Goal: Task Accomplishment & Management: Manage account settings

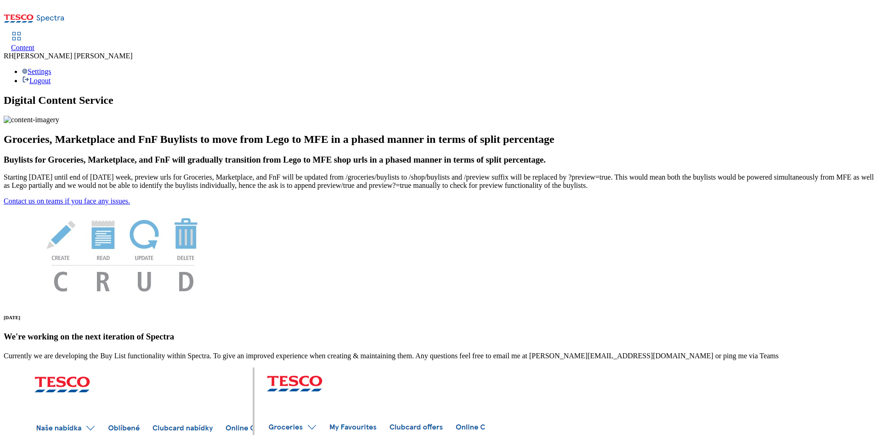
click at [34, 33] on link "Content" at bounding box center [22, 42] width 23 height 19
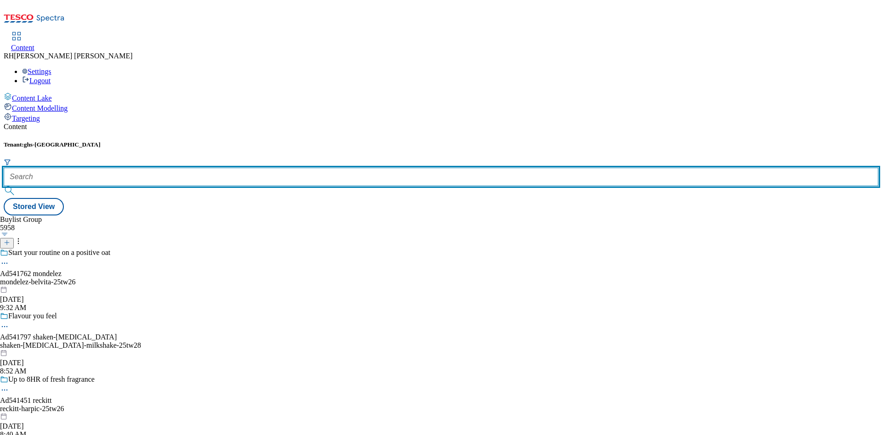
click at [196, 168] on input "text" at bounding box center [441, 177] width 875 height 18
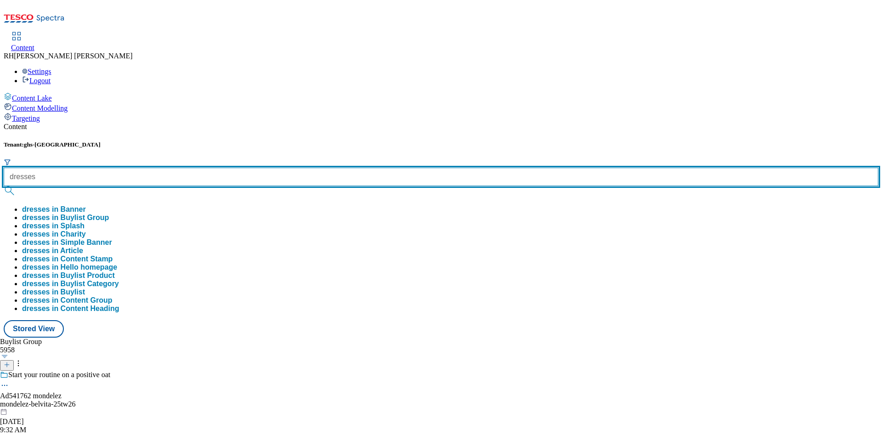
type input "dresses"
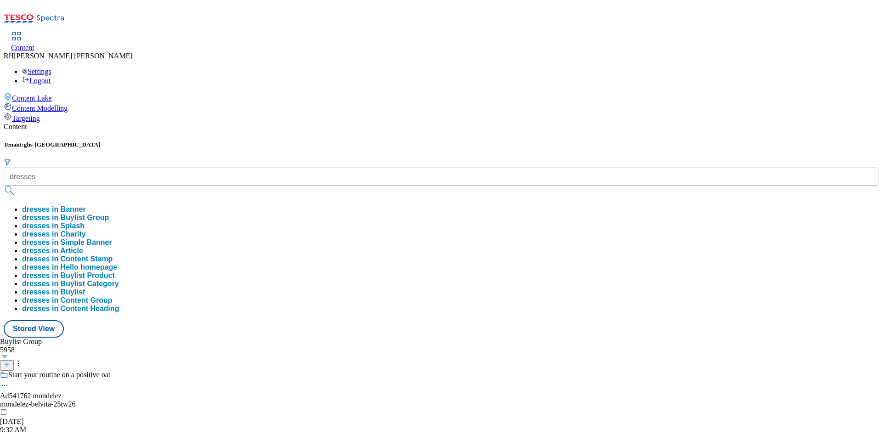
click at [109, 214] on button "dresses in Buylist Group" at bounding box center [65, 218] width 87 height 8
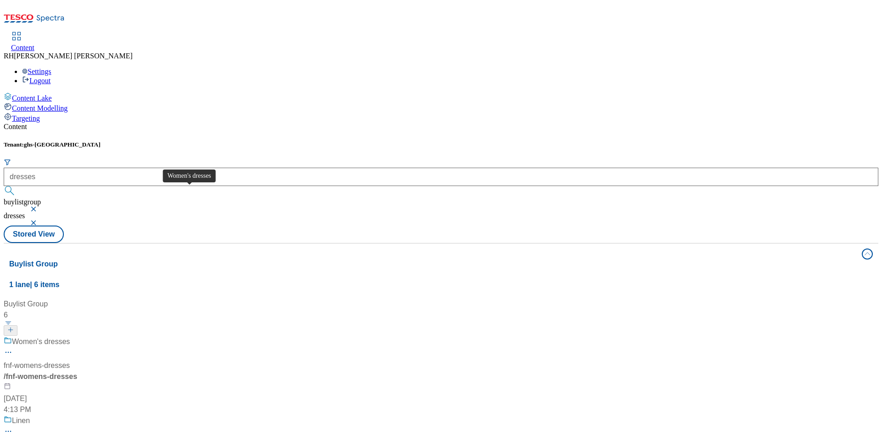
click at [70, 336] on div "Women's dresses" at bounding box center [41, 341] width 58 height 11
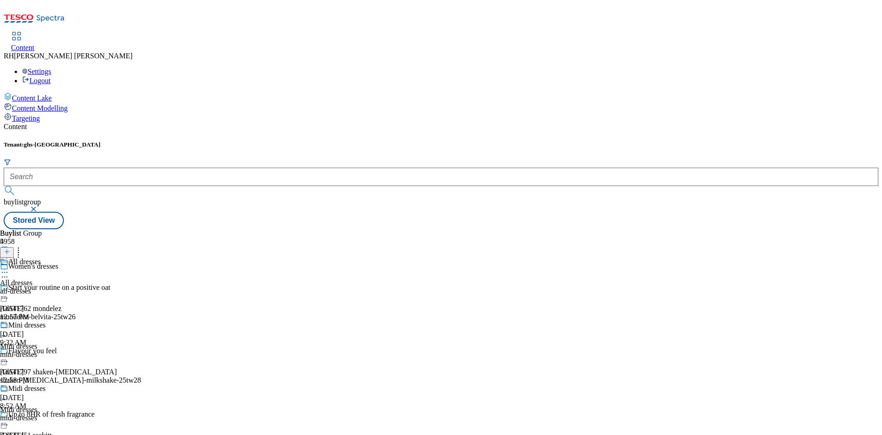
click at [47, 287] on div "all-dresses" at bounding box center [23, 291] width 47 height 8
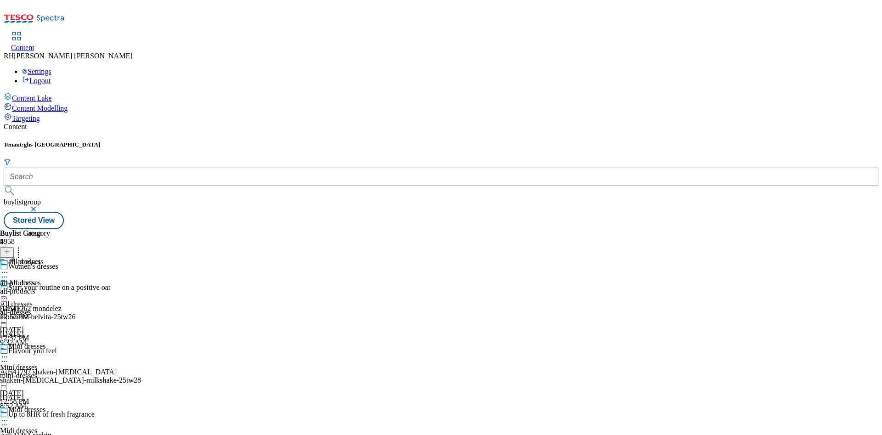
click at [50, 287] on div "all-products" at bounding box center [25, 291] width 50 height 8
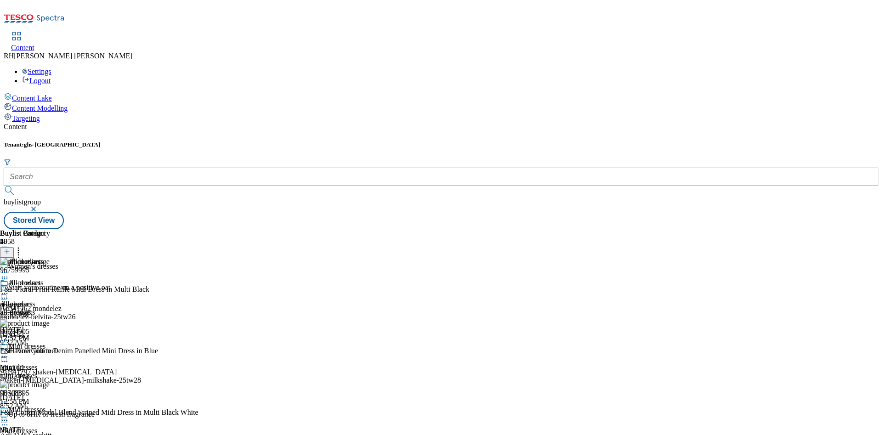
click at [9, 252] on line at bounding box center [7, 252] width 5 height 0
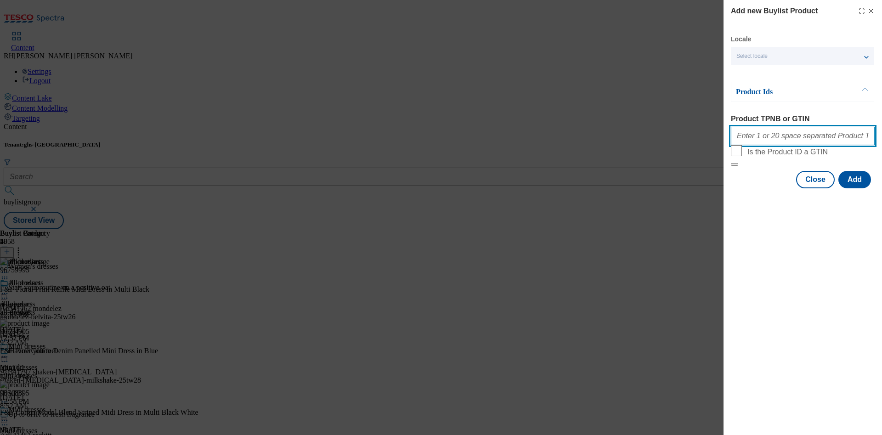
click at [782, 135] on input "Product TPNB or GTIN" at bounding box center [803, 136] width 144 height 18
paste input "96849059"
type input "96849059"
click at [853, 188] on button "Add" at bounding box center [854, 179] width 33 height 17
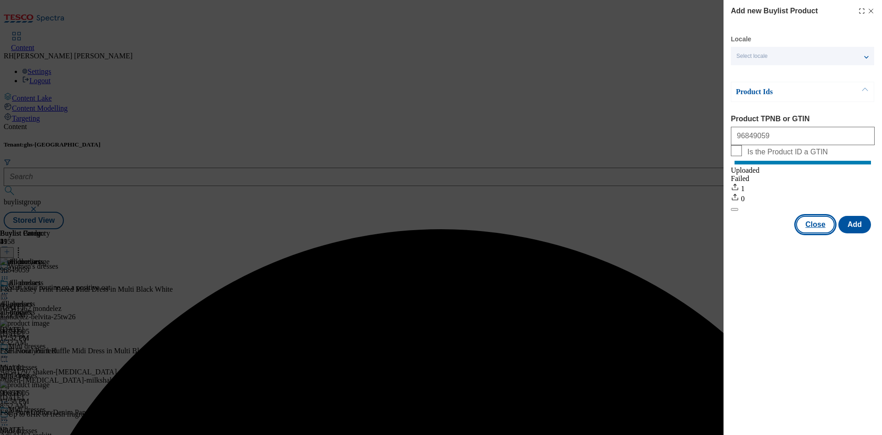
click at [826, 233] on button "Close" at bounding box center [815, 224] width 39 height 17
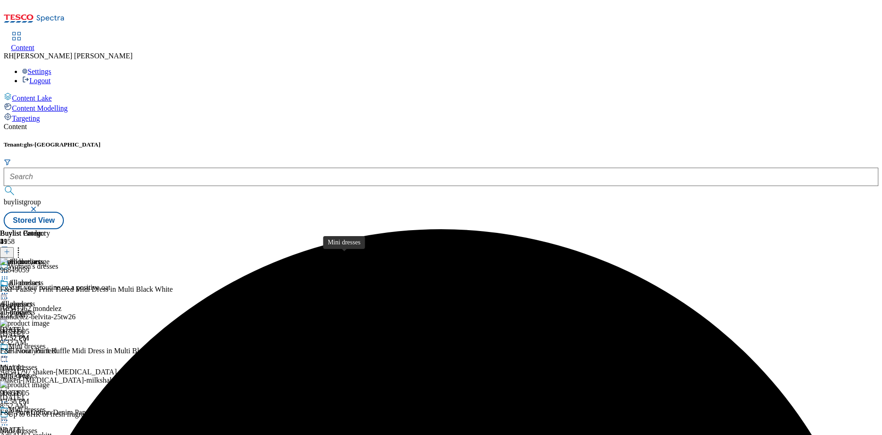
scroll to position [89, 0]
click at [47, 435] on div "midi-dresses" at bounding box center [23, 439] width 47 height 8
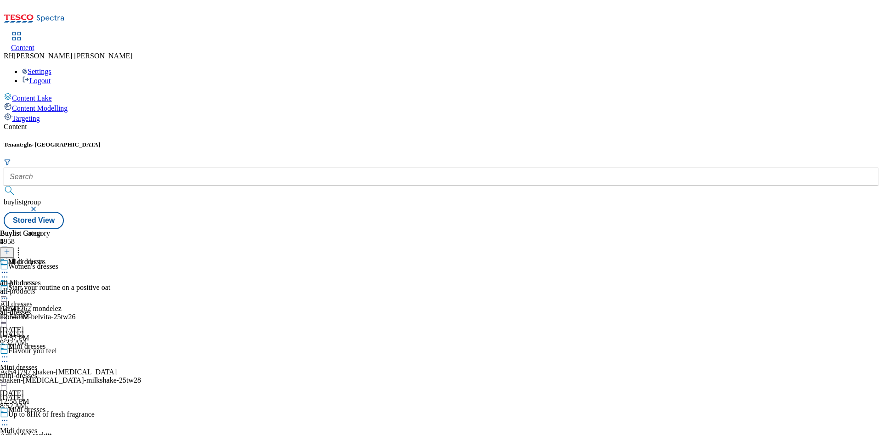
click at [50, 258] on div "all-products" at bounding box center [25, 268] width 50 height 21
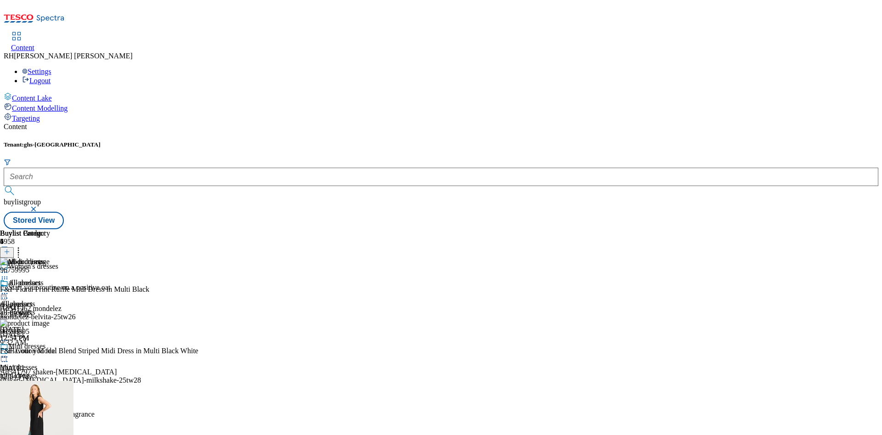
click at [10, 248] on icon at bounding box center [7, 251] width 6 height 6
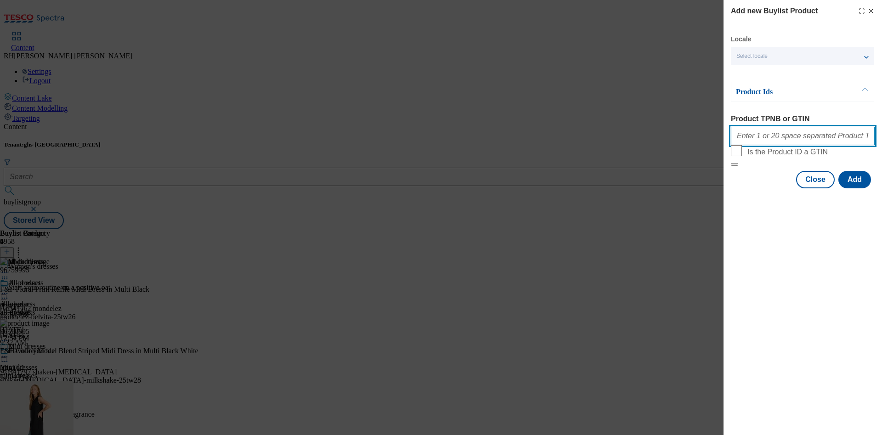
click at [807, 136] on input "Product TPNB or GTIN" at bounding box center [803, 136] width 144 height 18
paste input "96849059"
click at [849, 188] on button "Add" at bounding box center [854, 179] width 33 height 17
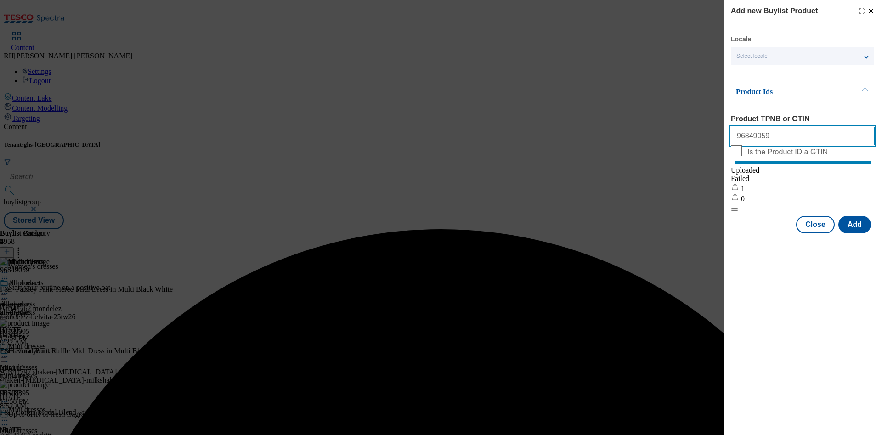
drag, startPoint x: 769, startPoint y: 134, endPoint x: 636, endPoint y: 134, distance: 133.2
click at [636, 134] on div "Add new Buylist Product Locale Select locale English Welsh Product Ids Product …" at bounding box center [441, 217] width 882 height 435
paste input "36846"
type input "96836846"
click at [814, 233] on button "Close" at bounding box center [815, 224] width 39 height 17
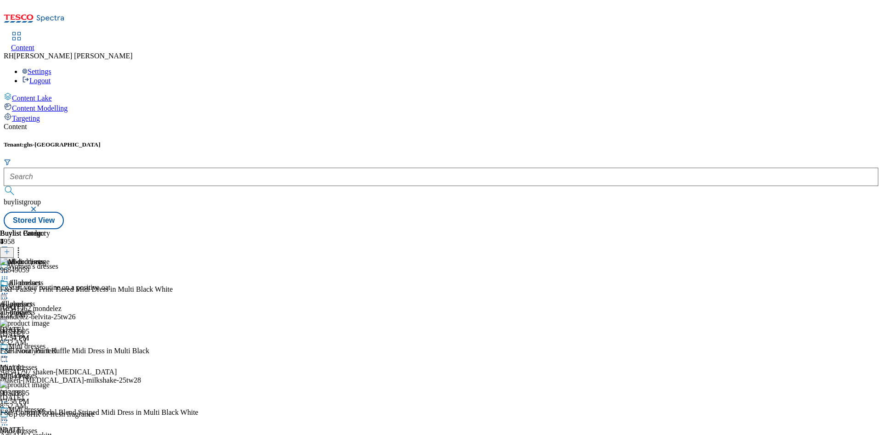
click at [47, 279] on div "All dresses All dresses all-dresses [DATE] 12:57 PM" at bounding box center [23, 310] width 47 height 63
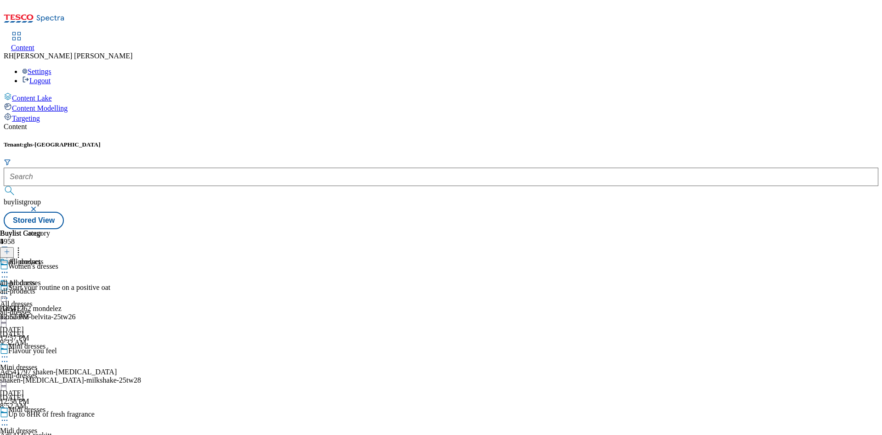
click at [50, 287] on div "all-products" at bounding box center [25, 291] width 50 height 8
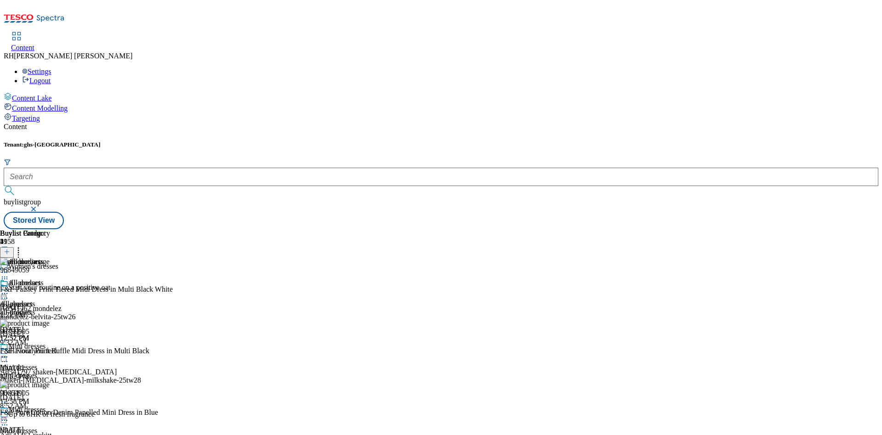
click at [10, 248] on icon at bounding box center [7, 251] width 6 height 6
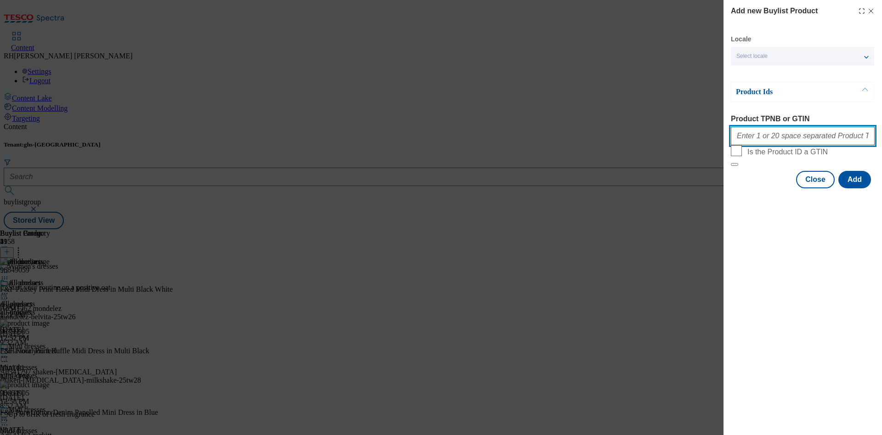
click at [767, 138] on input "Product TPNB or GTIN" at bounding box center [803, 136] width 144 height 18
paste input "96836846"
type input "96836846"
click at [852, 188] on button "Add" at bounding box center [854, 179] width 33 height 17
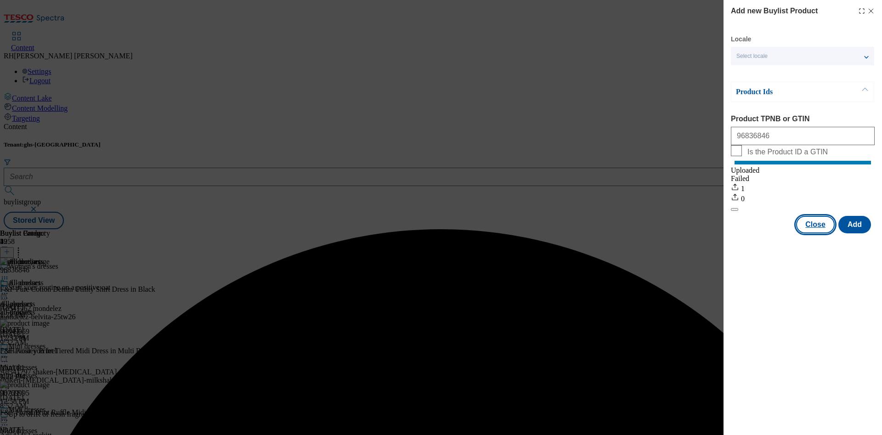
click at [810, 233] on button "Close" at bounding box center [815, 224] width 39 height 17
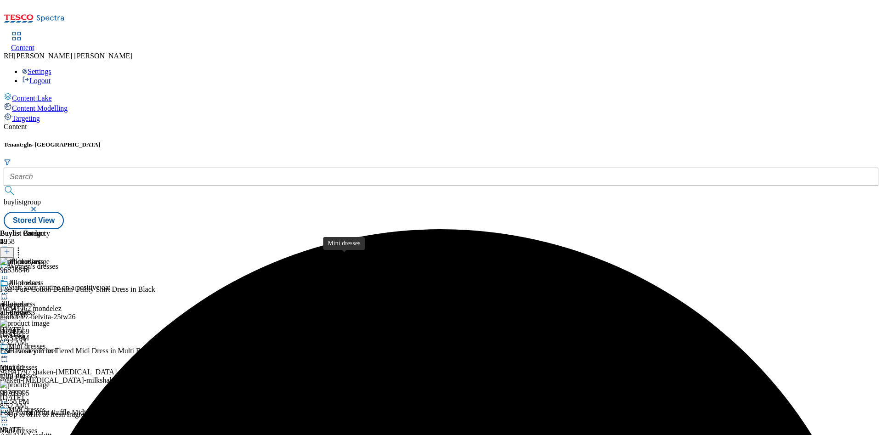
click at [37, 363] on span "Mini dresses" at bounding box center [18, 367] width 37 height 8
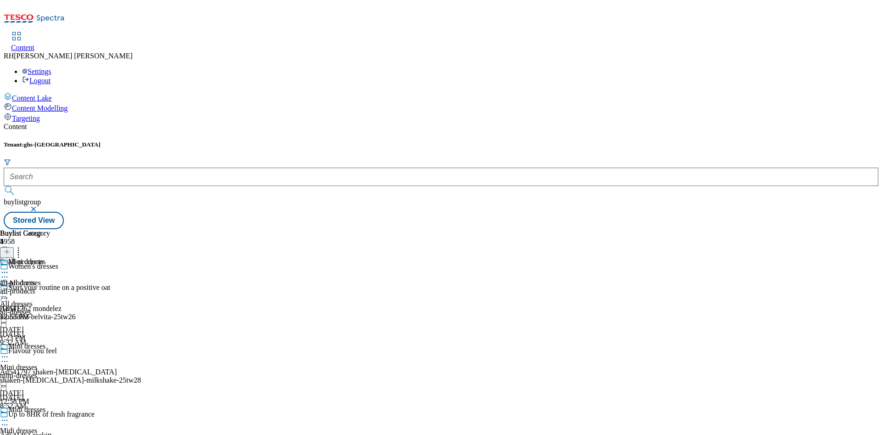
click at [50, 287] on div "all-products" at bounding box center [25, 291] width 50 height 8
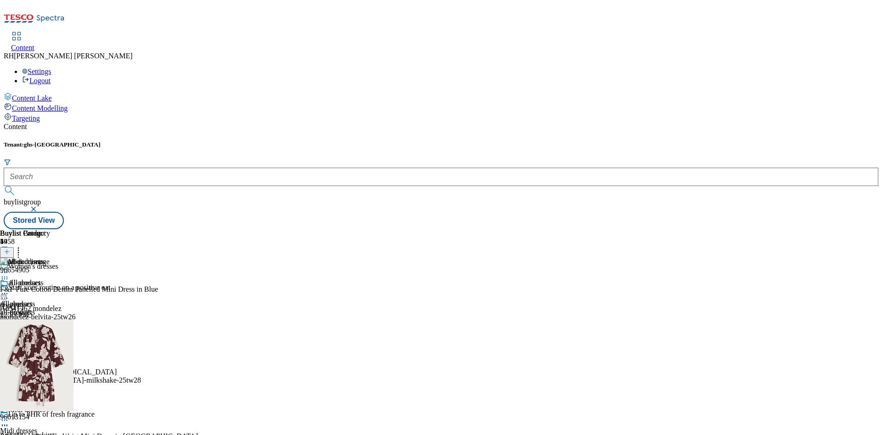
click at [9, 252] on line at bounding box center [7, 252] width 5 height 0
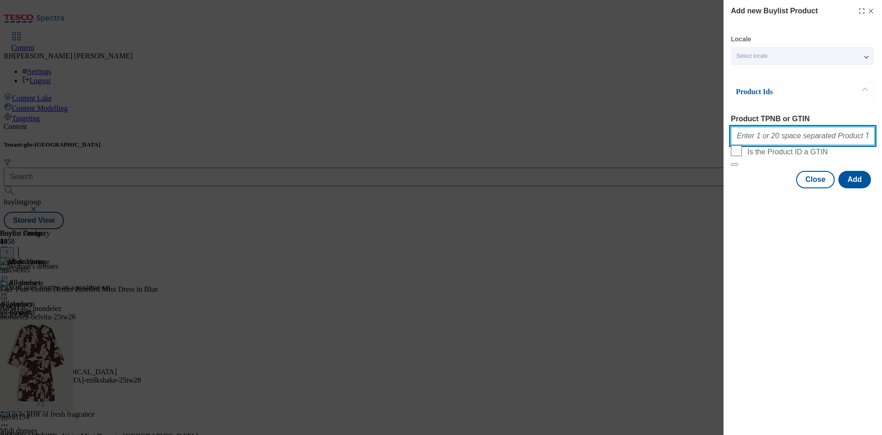
click at [824, 134] on input "Product TPNB or GTIN" at bounding box center [803, 136] width 144 height 18
paste input "96836846"
type input "96836846"
click at [850, 188] on button "Add" at bounding box center [854, 179] width 33 height 17
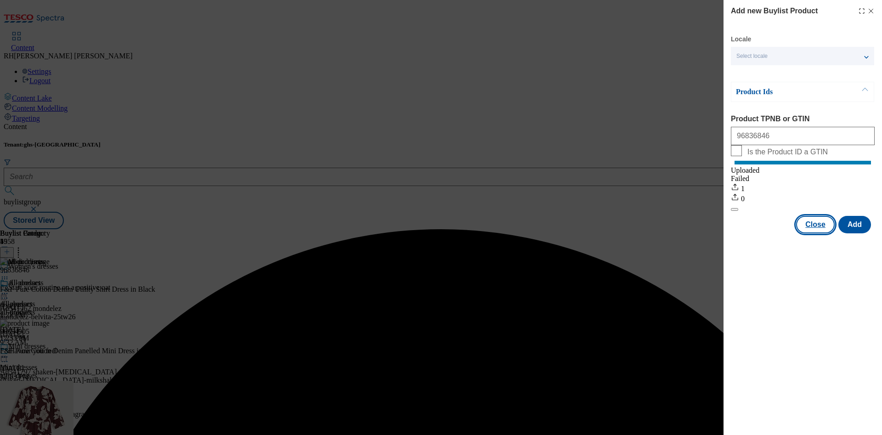
click at [812, 233] on button "Close" at bounding box center [815, 224] width 39 height 17
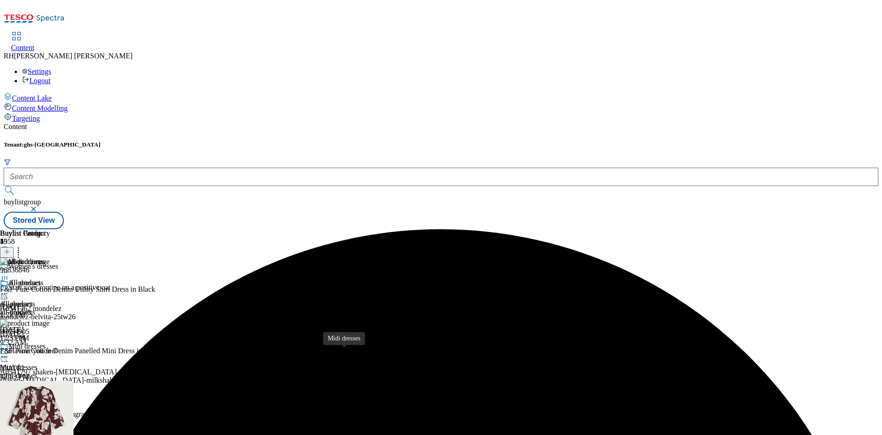
click at [37, 427] on div "Midi dresses" at bounding box center [18, 431] width 37 height 8
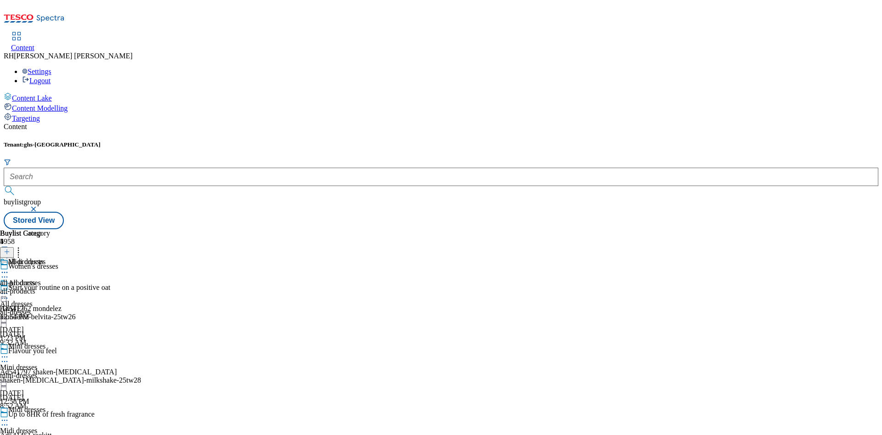
click at [50, 287] on div "all-products" at bounding box center [25, 291] width 50 height 8
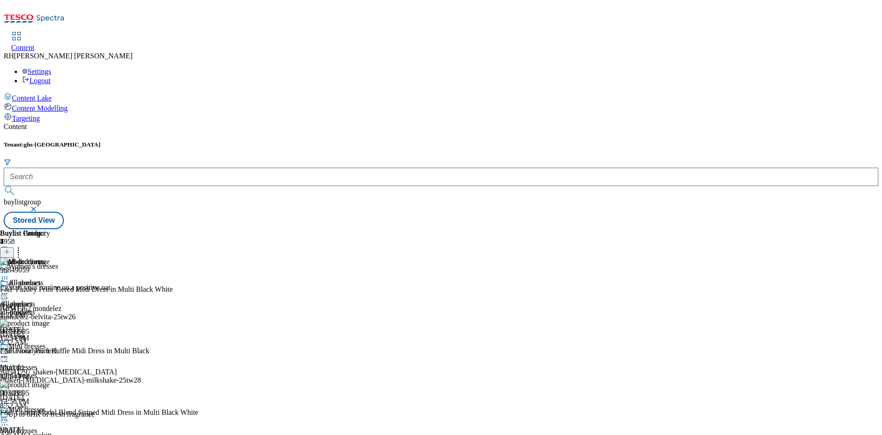
click at [23, 246] on icon at bounding box center [18, 250] width 9 height 9
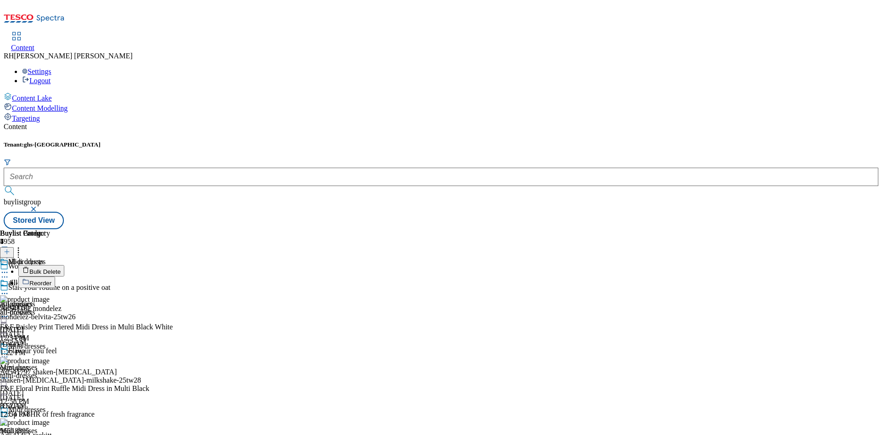
click at [51, 280] on span "Reorder" at bounding box center [40, 283] width 22 height 7
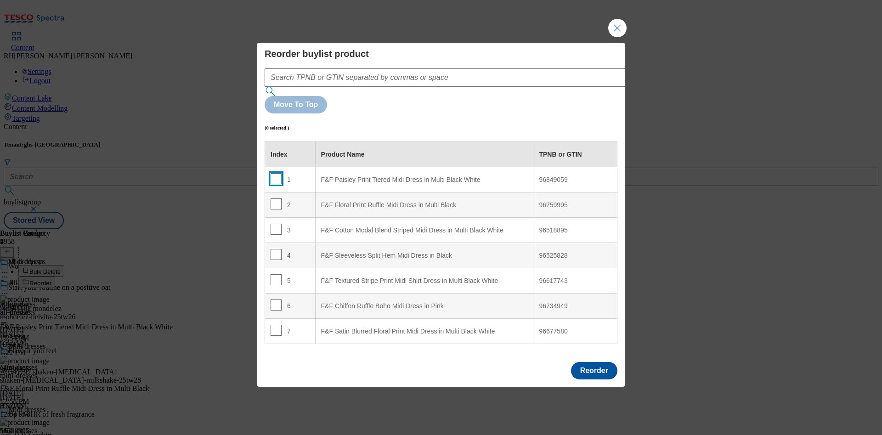
click at [276, 173] on input "Modal" at bounding box center [276, 178] width 11 height 11
checkbox input "true"
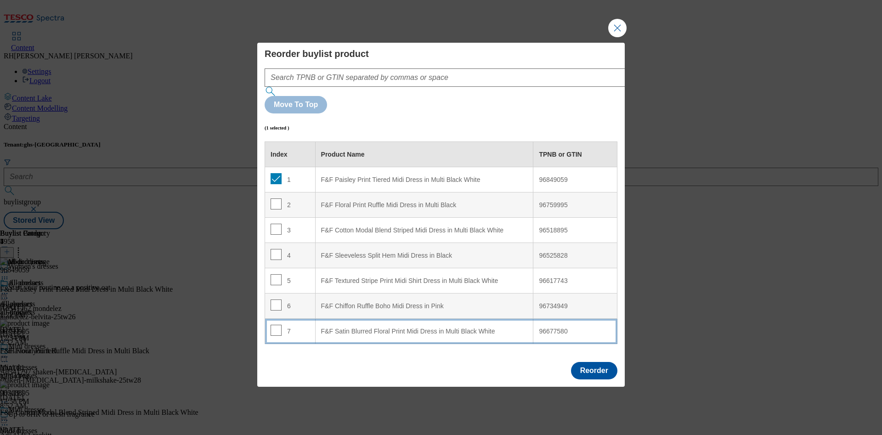
click at [455, 327] on div "F&F Satin Blurred Floral Print Midi Dress in Multi Black White" at bounding box center [424, 331] width 207 height 8
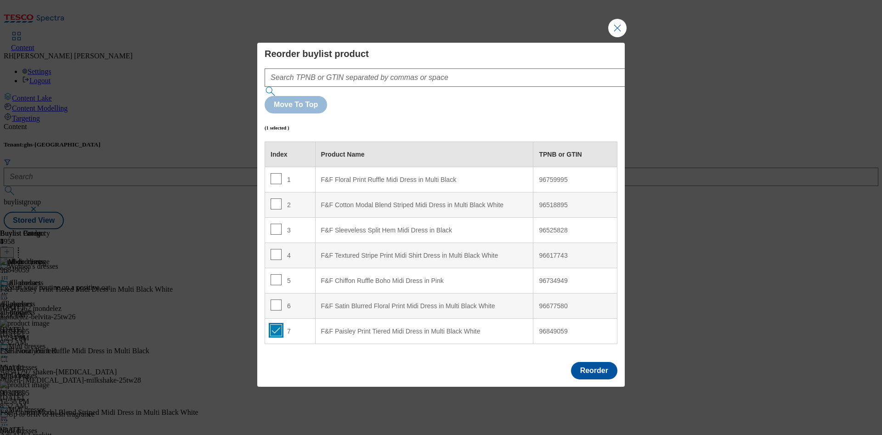
click at [277, 325] on input "Modal" at bounding box center [276, 330] width 11 height 11
checkbox input "false"
click at [602, 362] on button "Reorder" at bounding box center [594, 370] width 46 height 17
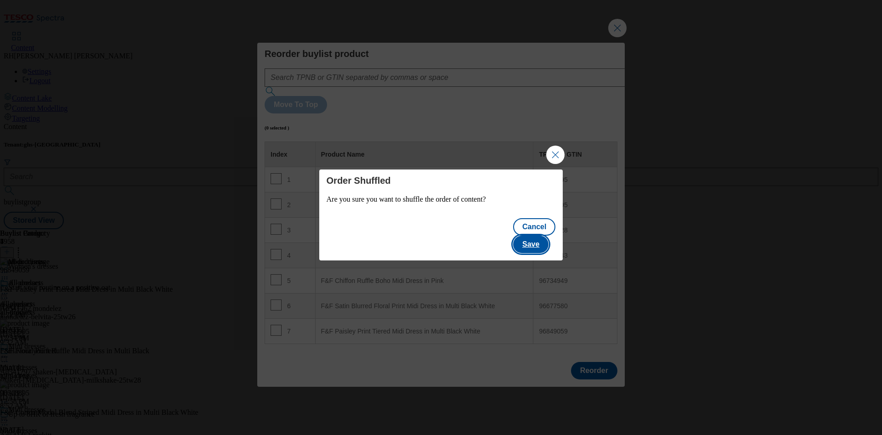
click at [548, 241] on button "Save" at bounding box center [530, 244] width 35 height 17
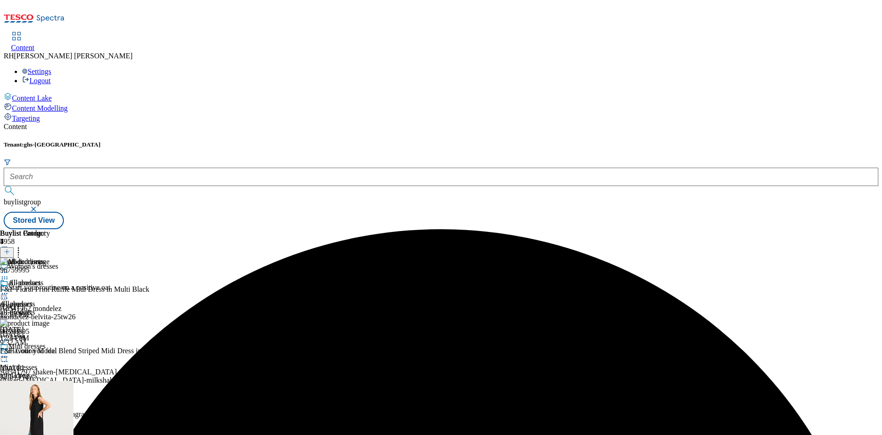
click at [47, 372] on div "mini-dresses" at bounding box center [23, 376] width 47 height 8
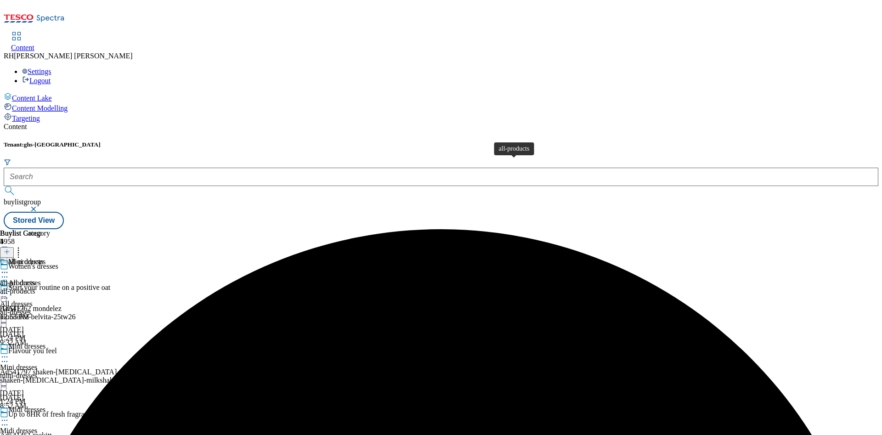
click at [35, 279] on div "all-products" at bounding box center [17, 283] width 35 height 8
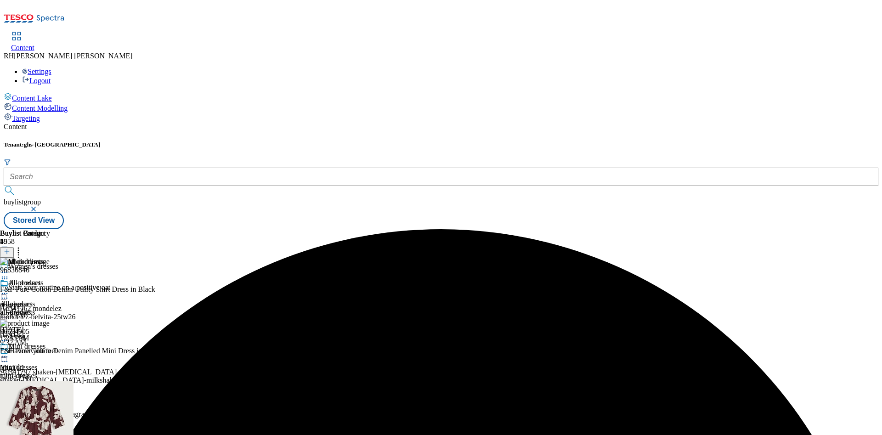
click at [23, 246] on icon at bounding box center [18, 250] width 9 height 9
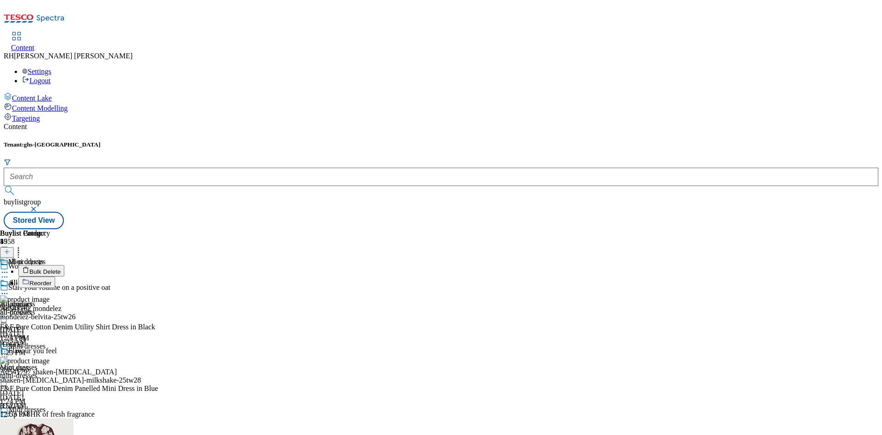
click at [55, 277] on button "Reorder" at bounding box center [36, 282] width 37 height 11
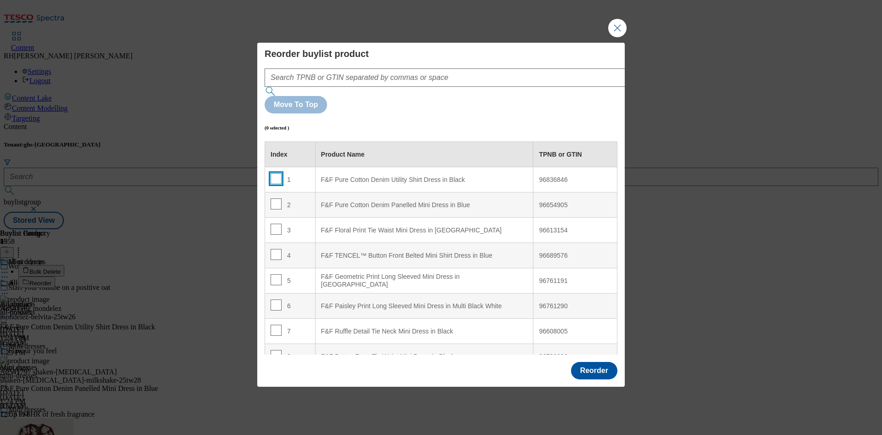
click at [279, 173] on input "Modal" at bounding box center [276, 178] width 11 height 11
checkbox input "true"
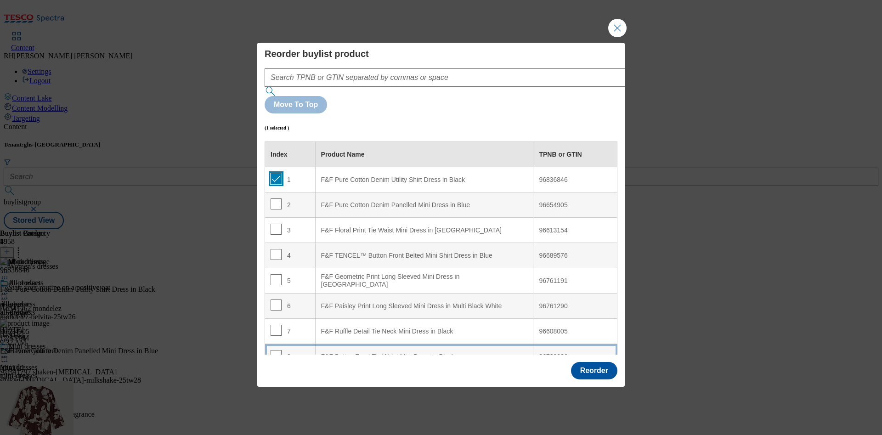
scroll to position [192, 0]
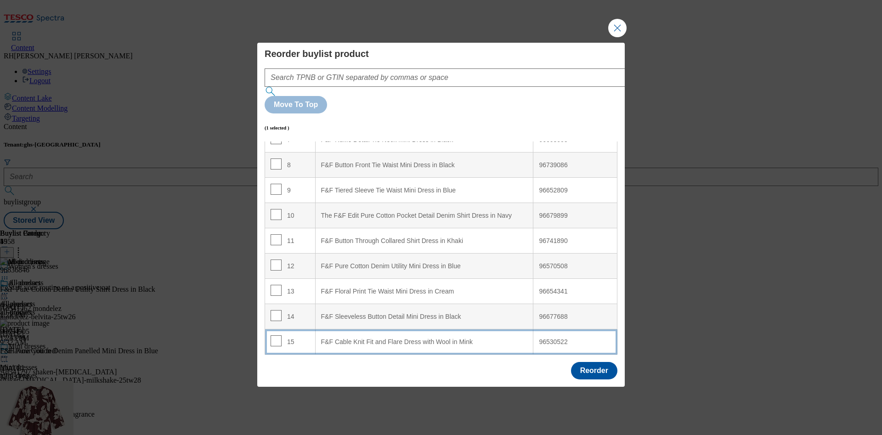
click at [474, 329] on Mink "F&F Cable Knit Fit and Flare Dress with Wool in Mink" at bounding box center [424, 341] width 218 height 25
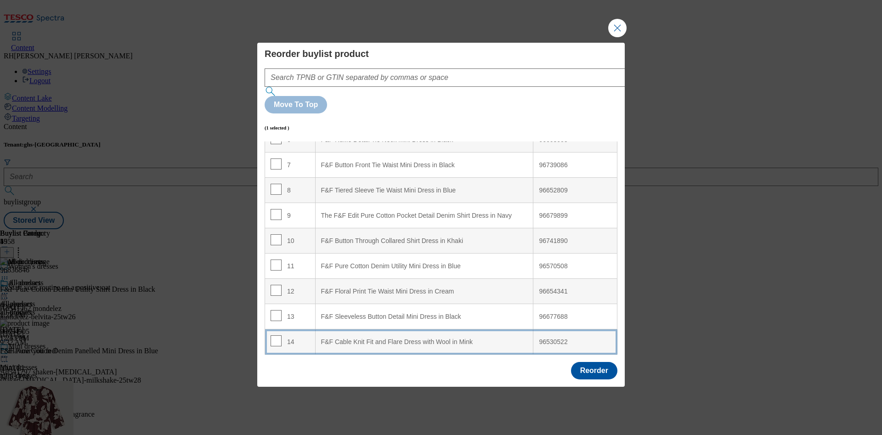
click at [474, 338] on div "F&F Cable Knit Fit and Flare Dress with Wool in Mink" at bounding box center [424, 342] width 207 height 8
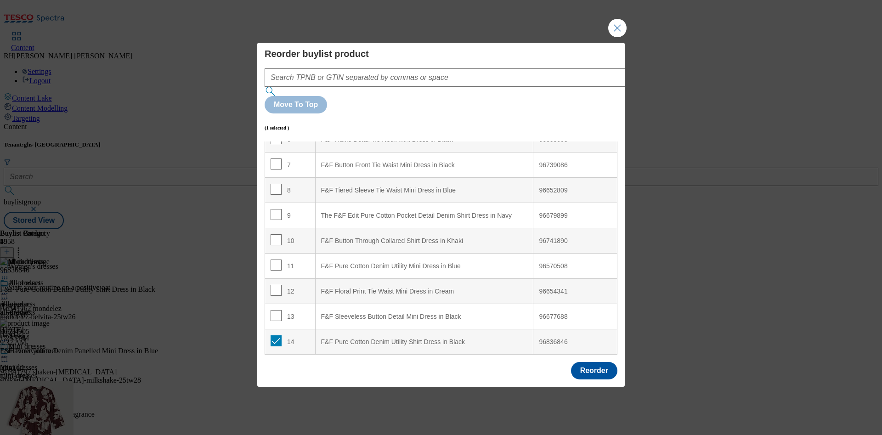
scroll to position [166, 0]
click at [275, 335] on input "Modal" at bounding box center [276, 340] width 11 height 11
checkbox input "false"
click at [608, 362] on button "Reorder" at bounding box center [594, 370] width 46 height 17
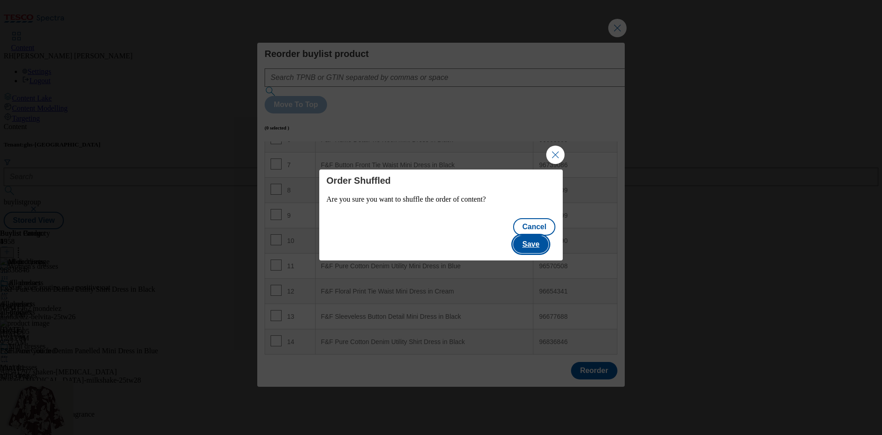
click at [544, 237] on button "Save" at bounding box center [530, 244] width 35 height 17
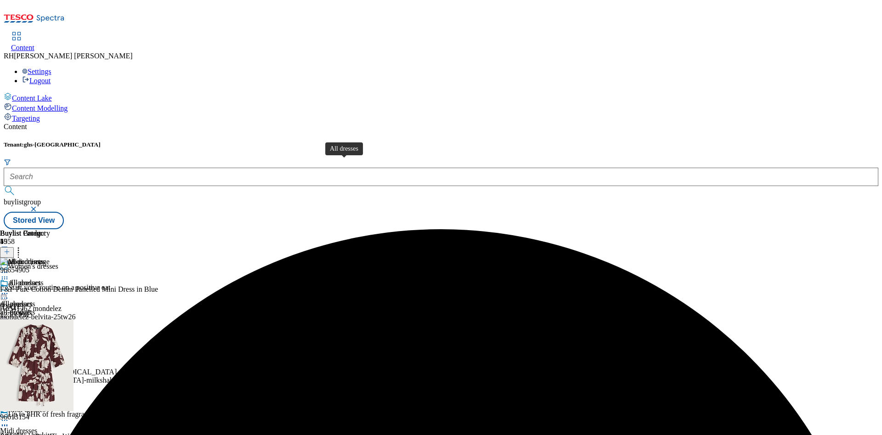
click at [33, 300] on div "All dresses" at bounding box center [16, 304] width 33 height 8
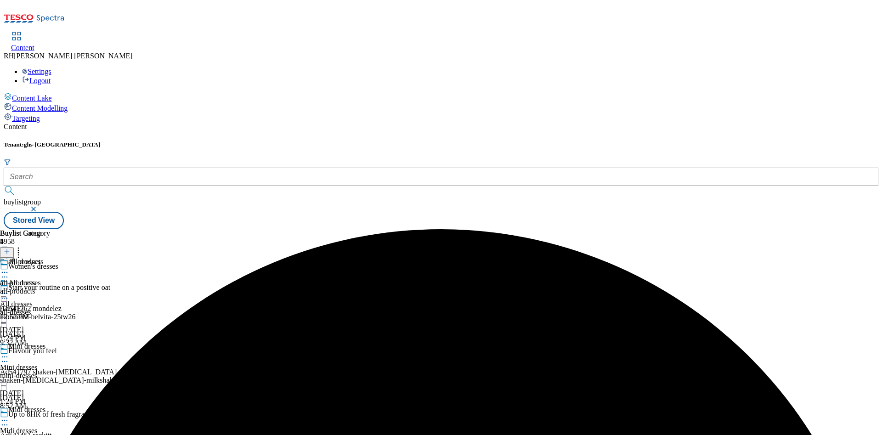
click at [50, 287] on div "all-products" at bounding box center [25, 291] width 50 height 8
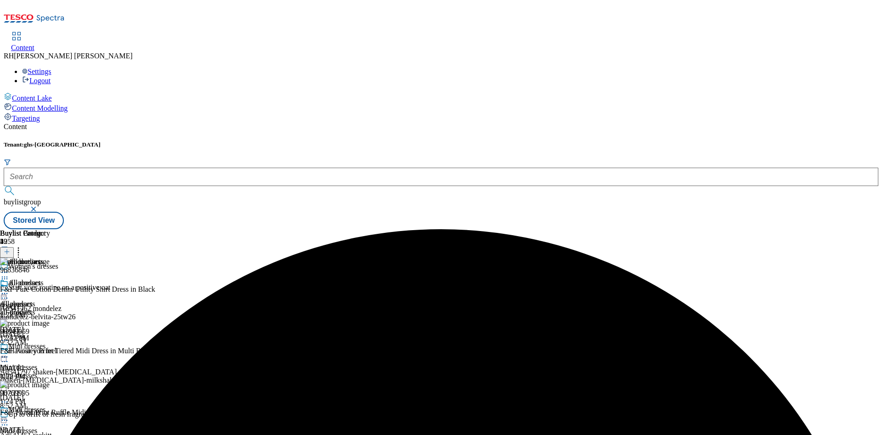
click at [23, 246] on icon at bounding box center [18, 250] width 9 height 9
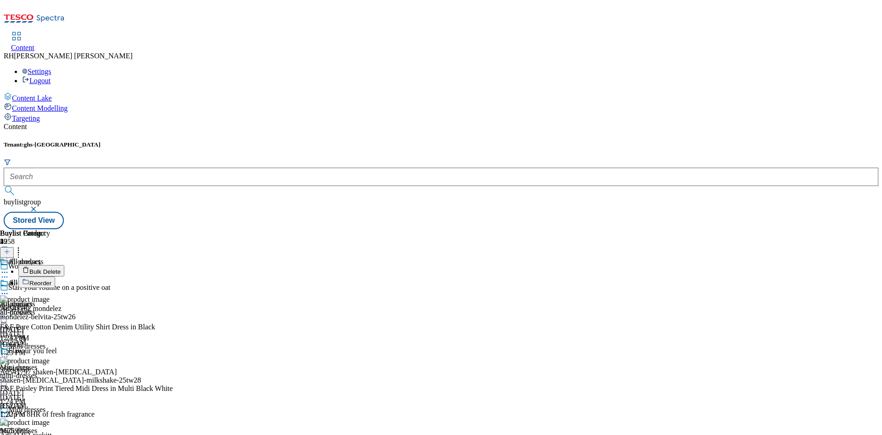
click at [51, 280] on span "Reorder" at bounding box center [40, 283] width 22 height 7
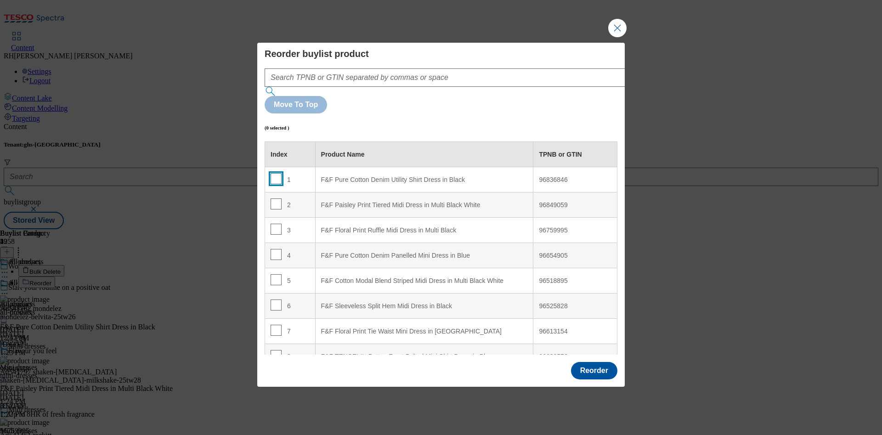
click at [273, 173] on input "Modal" at bounding box center [276, 178] width 11 height 11
checkbox input "true"
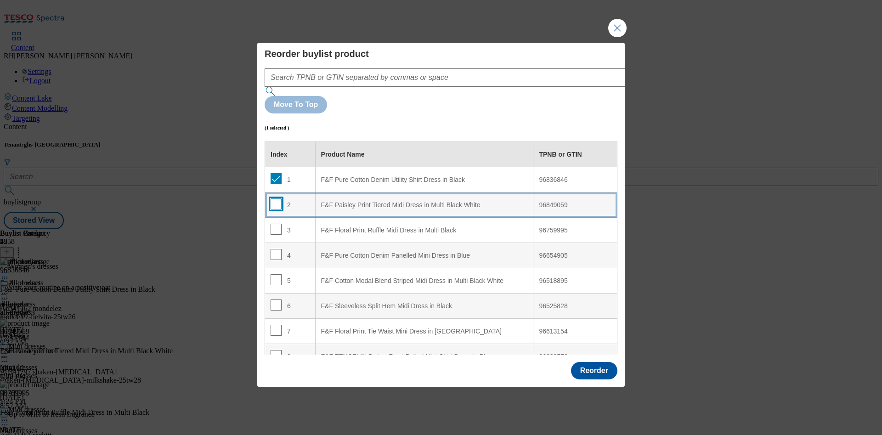
click at [274, 198] on input "Modal" at bounding box center [276, 203] width 11 height 11
checkbox input "true"
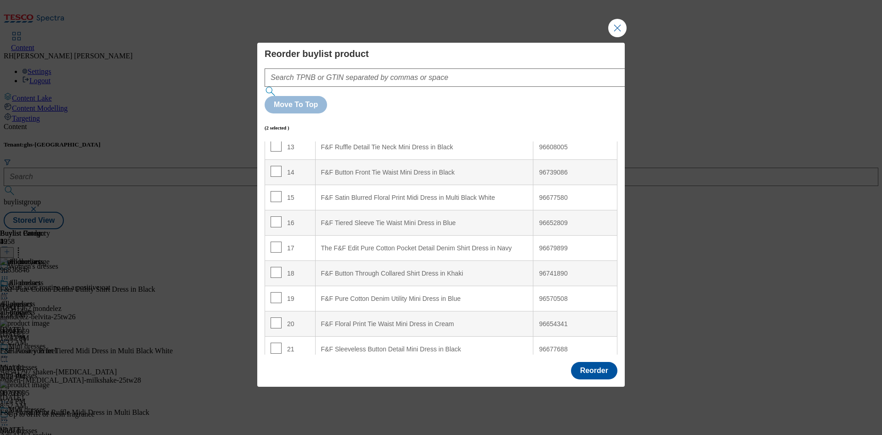
scroll to position [368, 0]
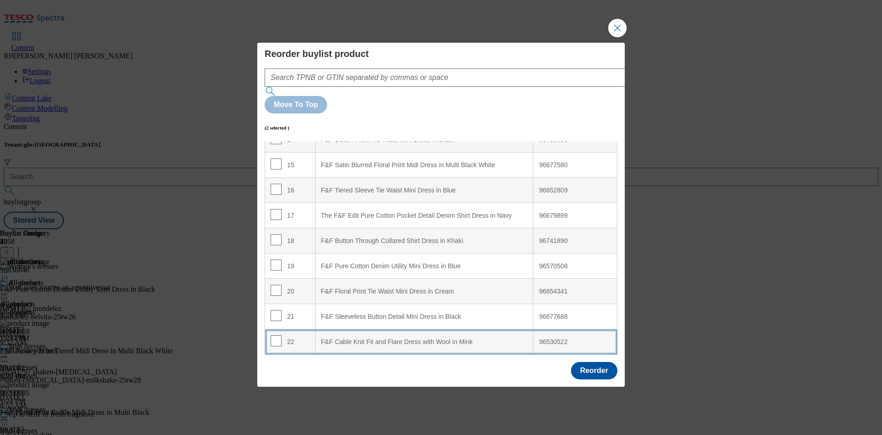
click at [483, 338] on div "F&F Cable Knit Fit and Flare Dress with Wool in Mink" at bounding box center [424, 342] width 207 height 8
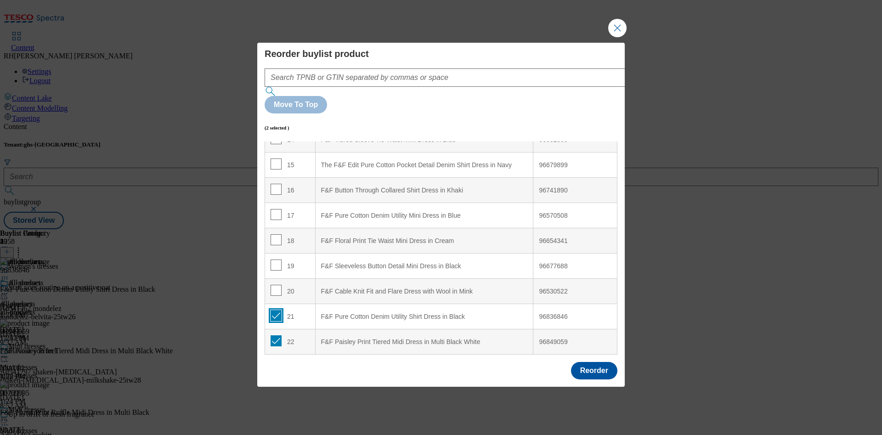
click at [274, 310] on input "Modal" at bounding box center [276, 315] width 11 height 11
checkbox input "false"
click at [275, 335] on input "Modal" at bounding box center [276, 340] width 11 height 11
checkbox input "false"
click at [599, 362] on button "Reorder" at bounding box center [594, 370] width 46 height 17
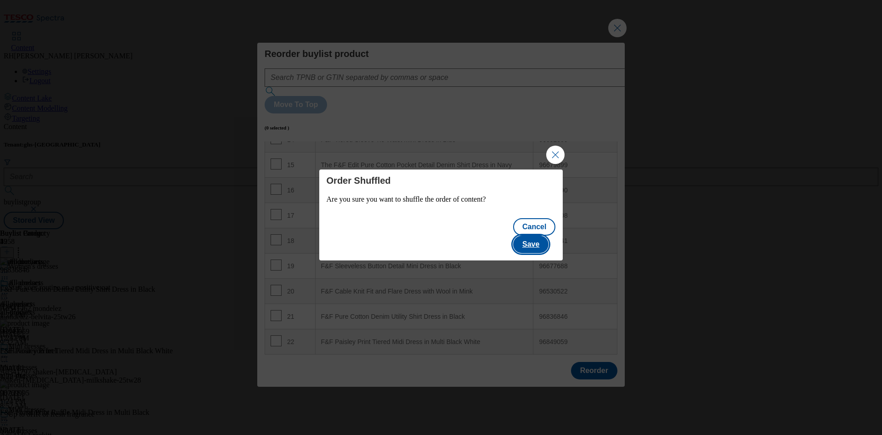
click at [546, 237] on button "Save" at bounding box center [530, 244] width 35 height 17
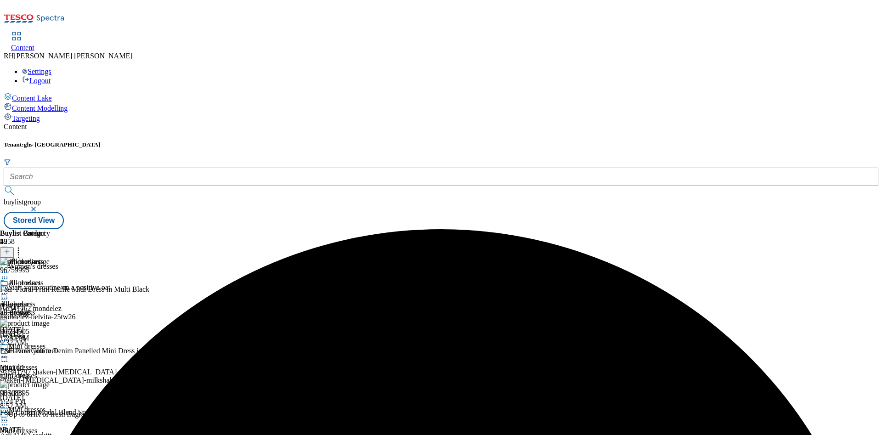
click at [9, 289] on icon at bounding box center [4, 293] width 9 height 9
click at [39, 310] on span "Edit" at bounding box center [33, 313] width 11 height 7
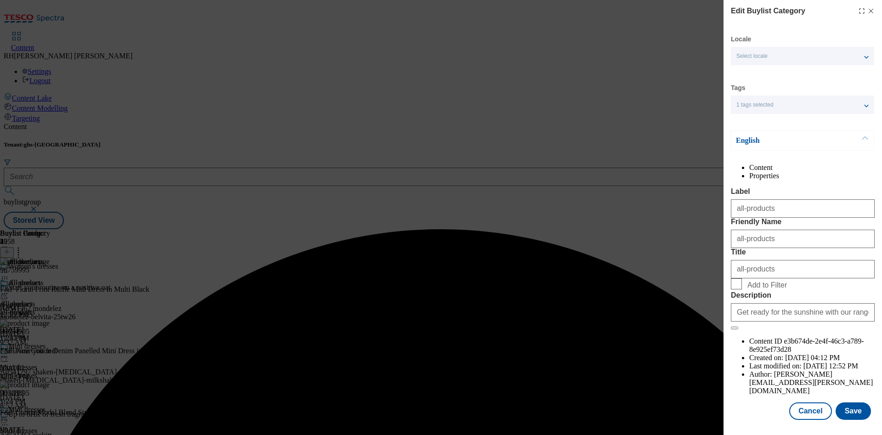
scroll to position [28, 0]
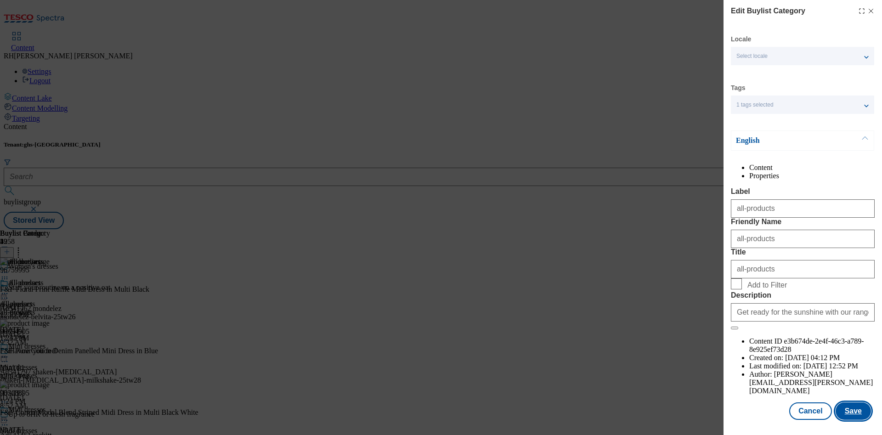
click at [845, 402] on button "Save" at bounding box center [852, 410] width 35 height 17
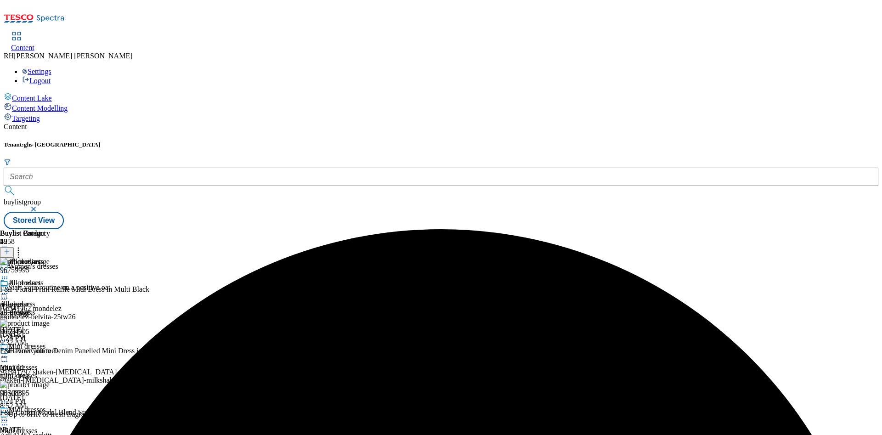
click at [9, 289] on icon at bounding box center [4, 293] width 9 height 9
click at [63, 350] on li "Preview" at bounding box center [40, 355] width 45 height 11
click at [9, 289] on icon at bounding box center [4, 293] width 9 height 9
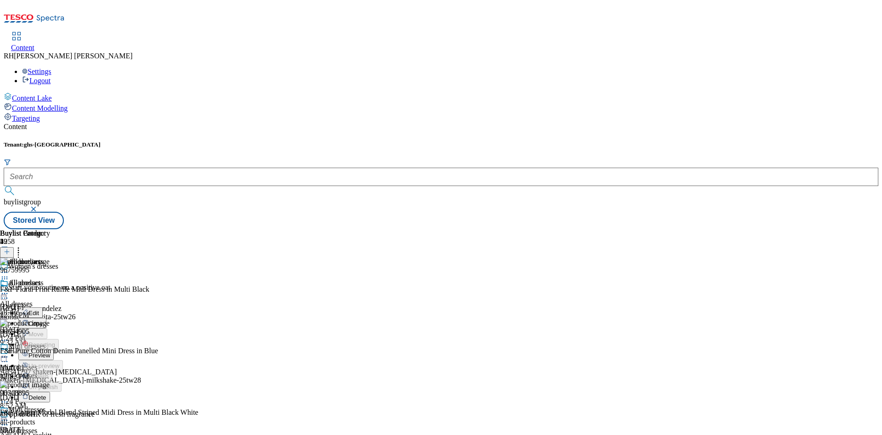
click at [50, 352] on span "Preview" at bounding box center [39, 355] width 22 height 7
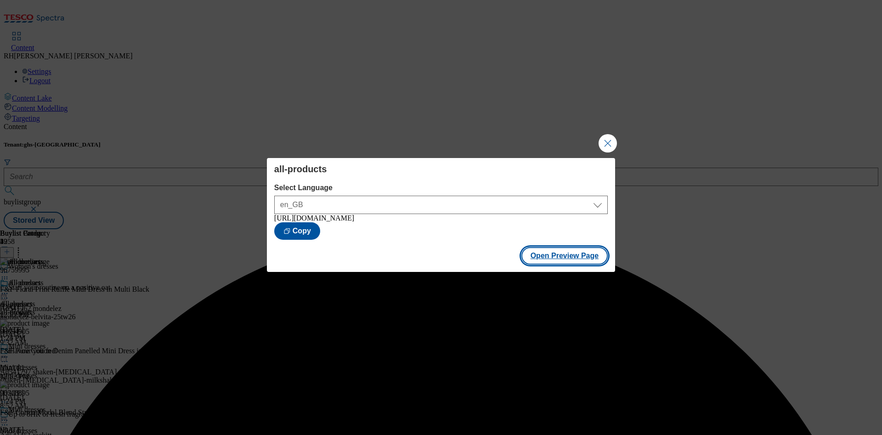
click at [565, 260] on button "Open Preview Page" at bounding box center [564, 255] width 87 height 17
click at [605, 141] on button "Close Modal" at bounding box center [607, 143] width 18 height 18
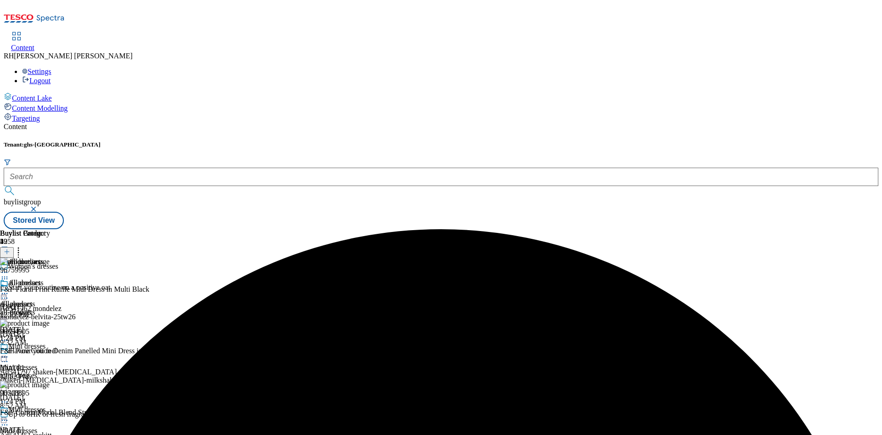
click at [9, 289] on icon at bounding box center [4, 293] width 9 height 9
click at [49, 384] on span "Publish" at bounding box center [38, 387] width 20 height 7
click at [47, 372] on div "mini-dresses" at bounding box center [23, 376] width 47 height 8
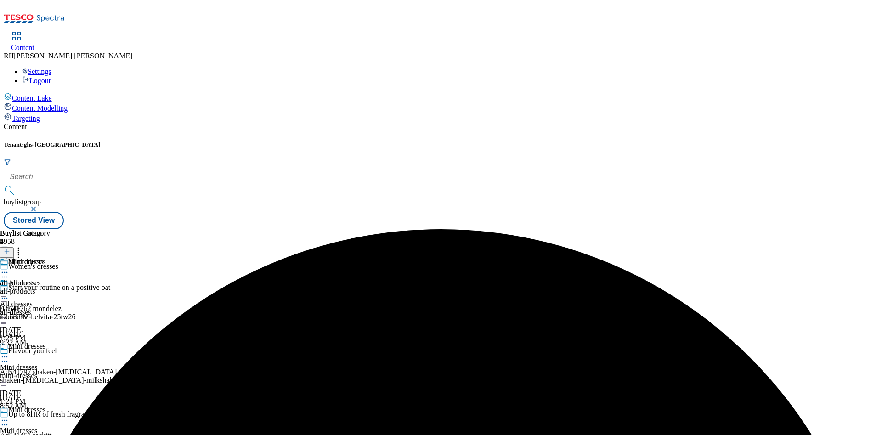
click at [9, 352] on icon at bounding box center [4, 356] width 9 height 9
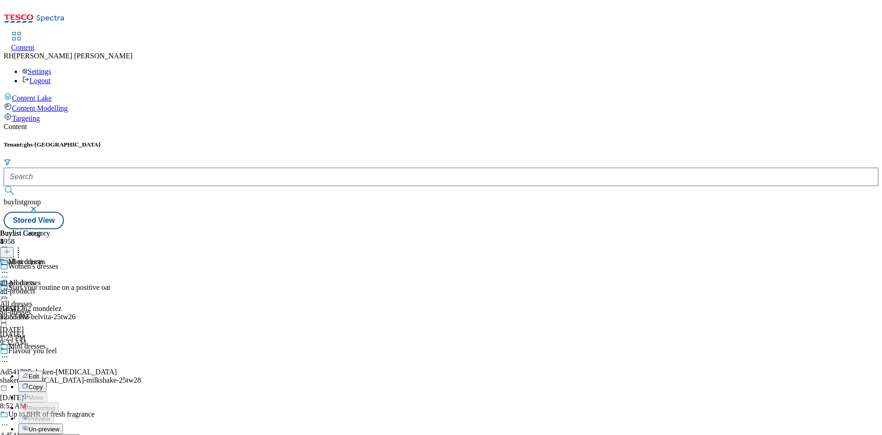
click at [50, 258] on div "all-products" at bounding box center [25, 268] width 50 height 21
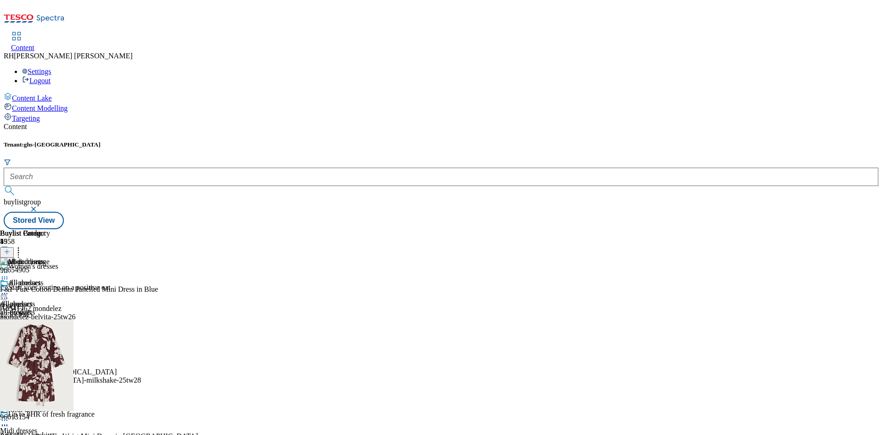
click at [9, 289] on icon at bounding box center [4, 293] width 9 height 9
click at [39, 310] on span "Edit" at bounding box center [33, 313] width 11 height 7
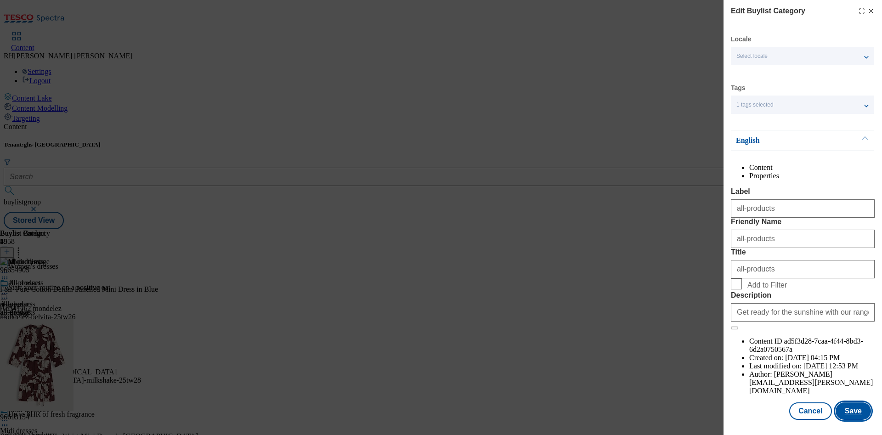
scroll to position [28, 0]
click at [857, 402] on button "Save" at bounding box center [852, 410] width 35 height 17
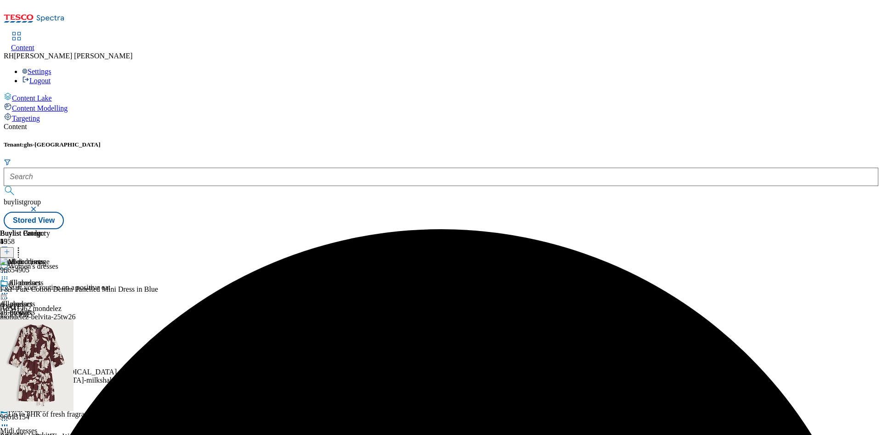
click at [9, 289] on icon at bounding box center [4, 293] width 9 height 9
click at [50, 352] on span "Preview" at bounding box center [39, 355] width 22 height 7
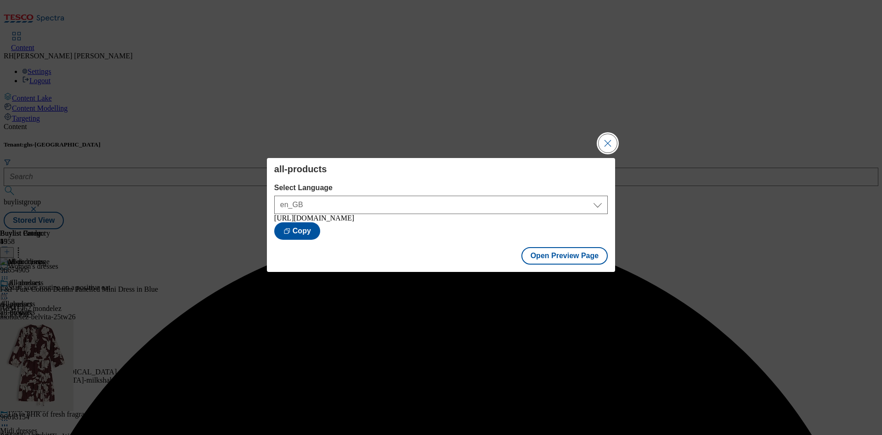
click at [606, 139] on button "Close Modal" at bounding box center [607, 143] width 18 height 18
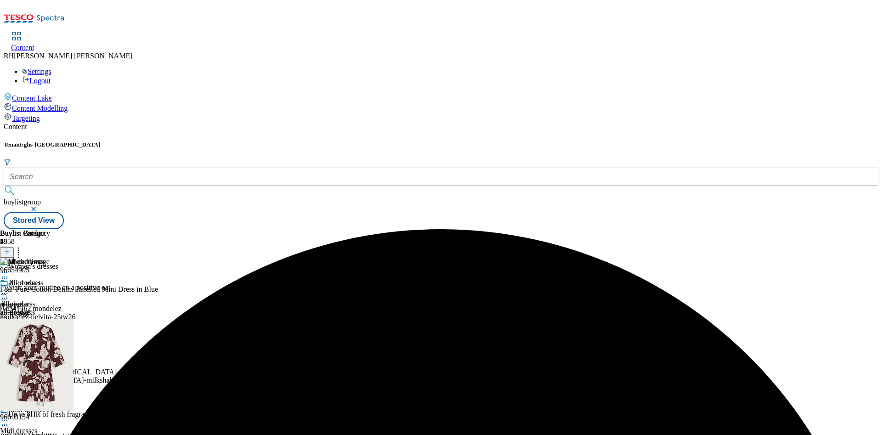
click at [9, 289] on icon at bounding box center [4, 293] width 9 height 9
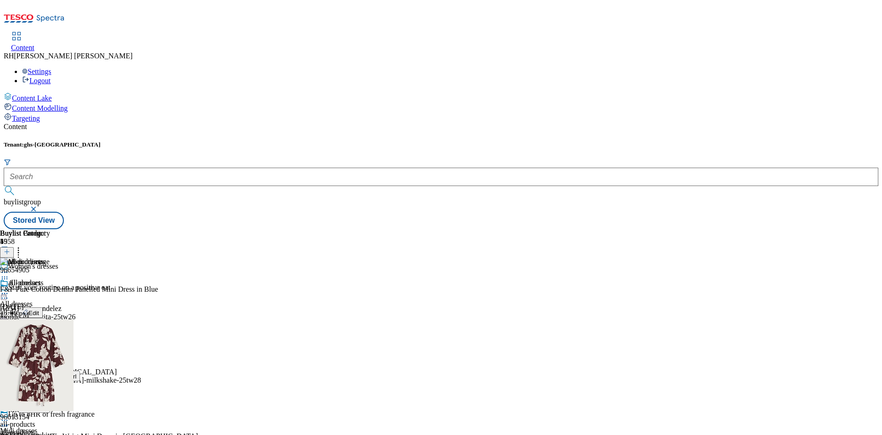
click at [49, 384] on span "Publish" at bounding box center [38, 387] width 20 height 7
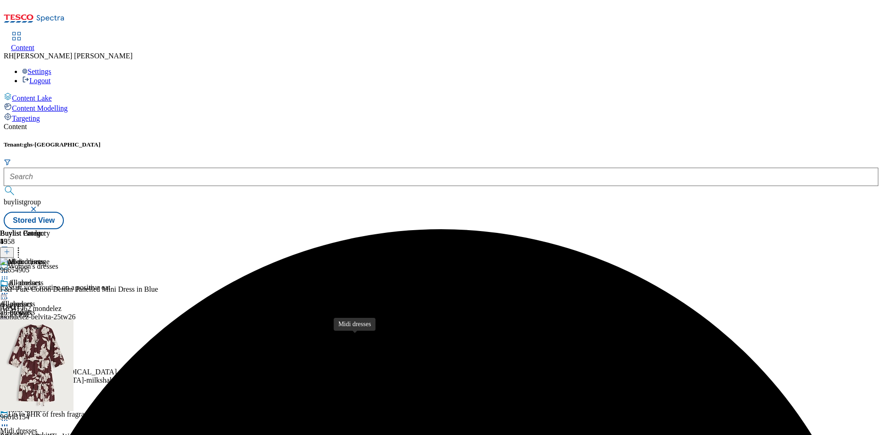
click at [45, 406] on span "Midi dresses" at bounding box center [26, 411] width 37 height 10
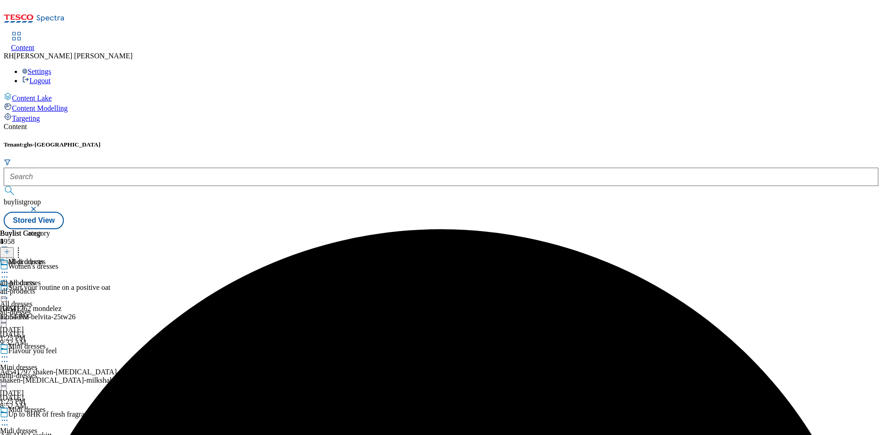
click at [9, 268] on icon at bounding box center [4, 272] width 9 height 9
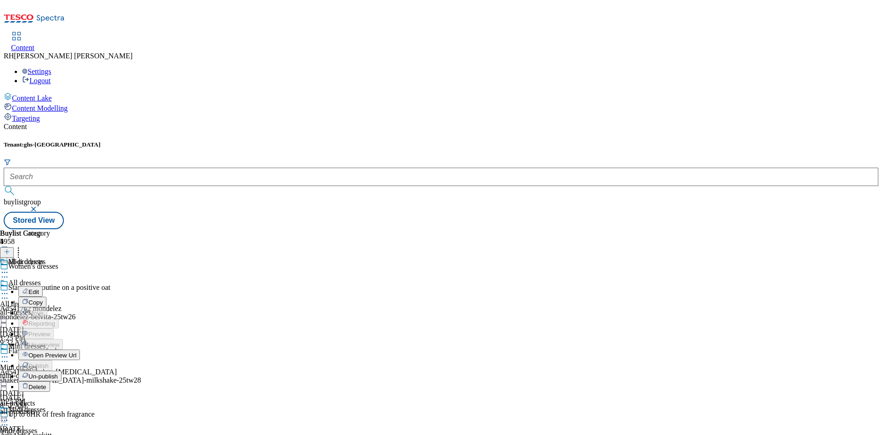
click at [80, 258] on div "all-products Edit Copy Move Reporting Preview Un-preview Open Preview Url Publi…" at bounding box center [40, 350] width 80 height 184
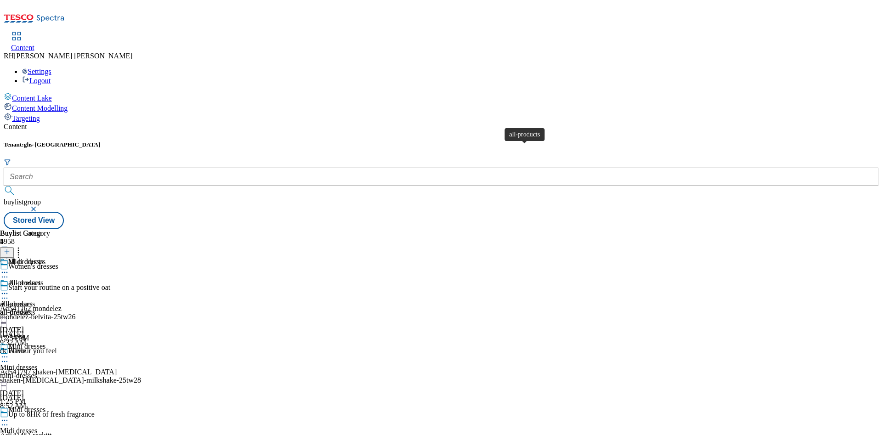
click at [43, 279] on span "all-products" at bounding box center [25, 284] width 35 height 10
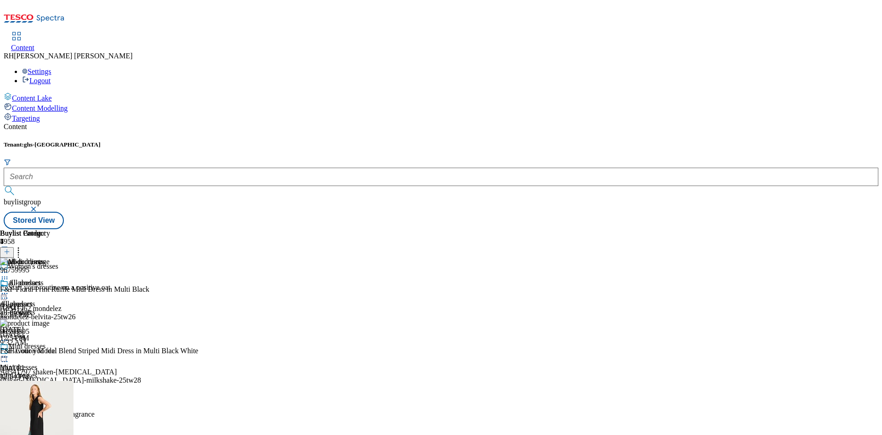
click at [9, 289] on icon at bounding box center [4, 293] width 9 height 9
click at [39, 310] on span "Edit" at bounding box center [33, 313] width 11 height 7
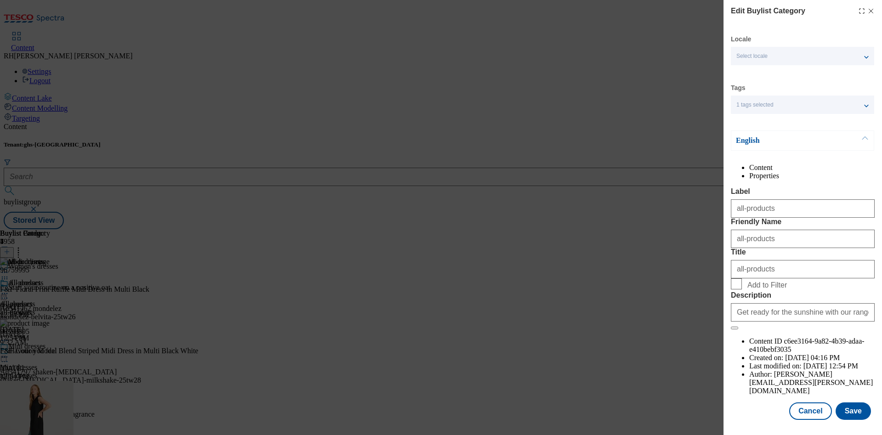
scroll to position [28, 0]
click at [851, 402] on button "Save" at bounding box center [852, 410] width 35 height 17
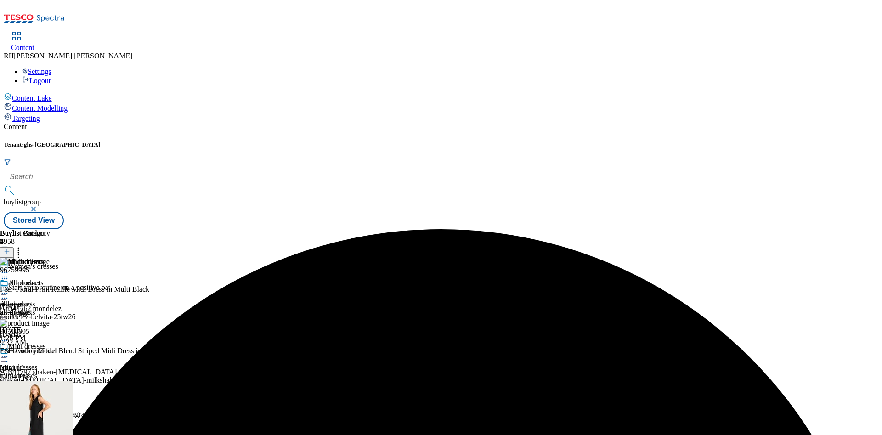
click at [9, 289] on icon at bounding box center [4, 293] width 9 height 9
click at [63, 350] on li "Preview" at bounding box center [40, 355] width 45 height 11
click at [9, 289] on icon at bounding box center [4, 293] width 9 height 9
click at [50, 352] on span "Preview" at bounding box center [39, 355] width 22 height 7
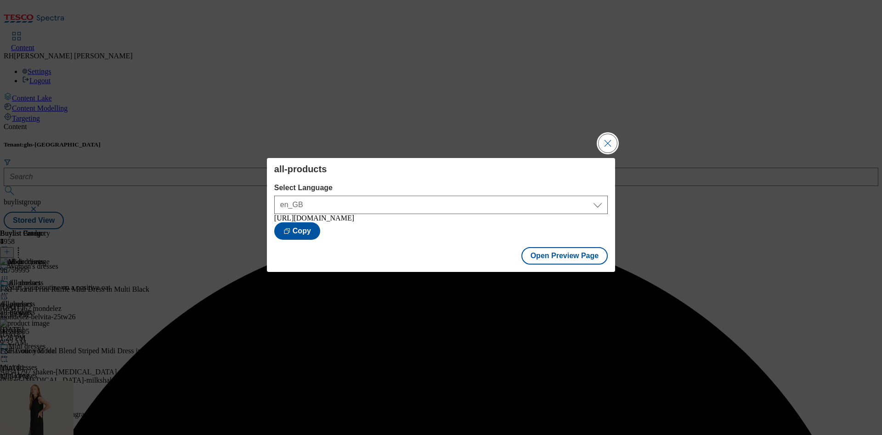
click at [605, 141] on button "Close Modal" at bounding box center [607, 143] width 18 height 18
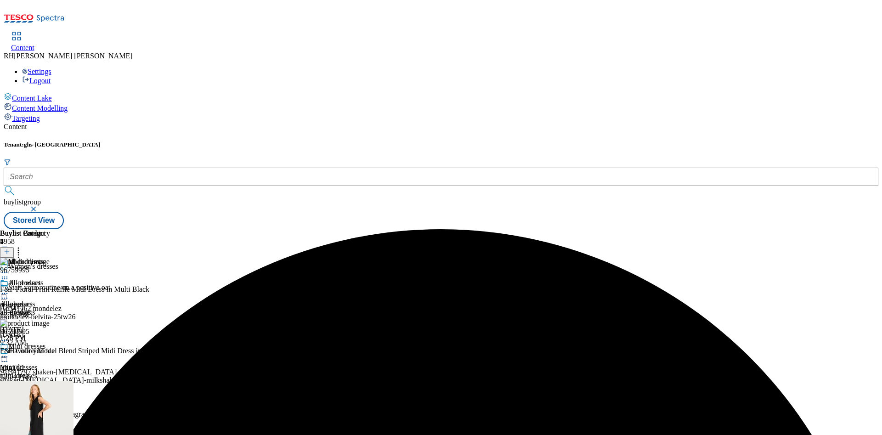
click at [9, 289] on icon at bounding box center [4, 293] width 9 height 9
click at [49, 384] on span "Publish" at bounding box center [38, 387] width 20 height 7
click at [9, 289] on icon at bounding box center [4, 293] width 9 height 9
click at [76, 373] on span "Open Preview Url" at bounding box center [52, 376] width 48 height 7
